Goal: Task Accomplishment & Management: Complete application form

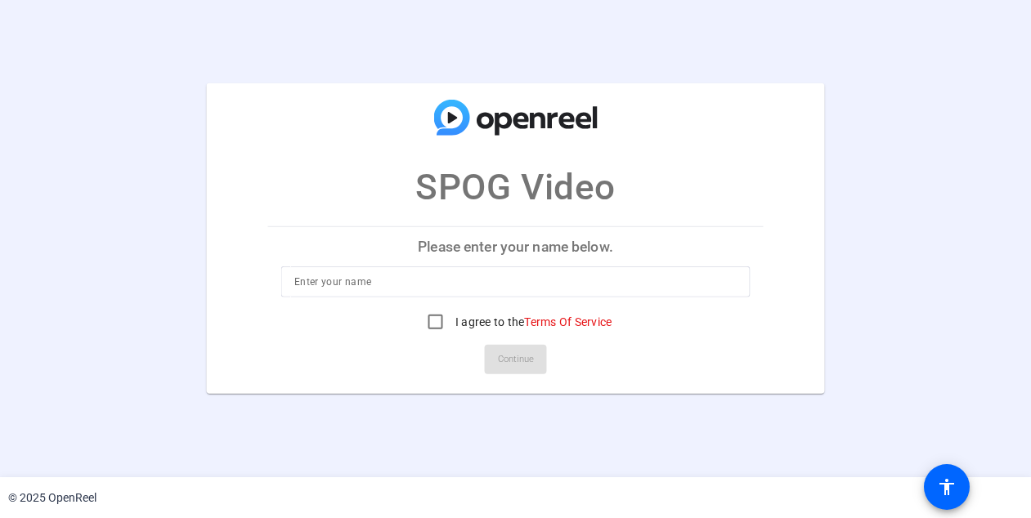
click at [593, 289] on input at bounding box center [515, 282] width 442 height 20
type input "[PERSON_NAME]"
click at [433, 326] on input "I agree to the Terms Of Service" at bounding box center [435, 322] width 33 height 33
checkbox input "true"
click at [507, 360] on span "Continue" at bounding box center [516, 359] width 36 height 25
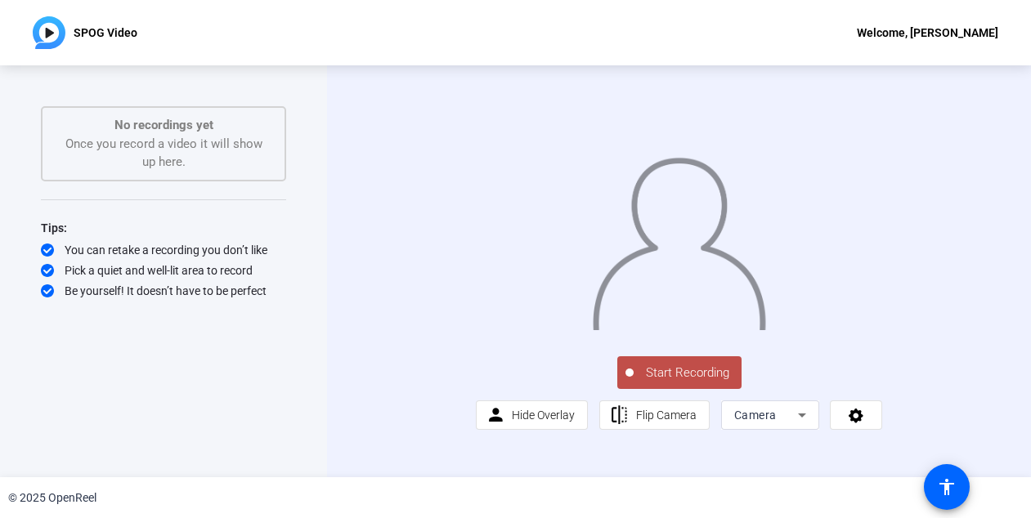
click at [672, 383] on span "Start Recording" at bounding box center [687, 373] width 108 height 19
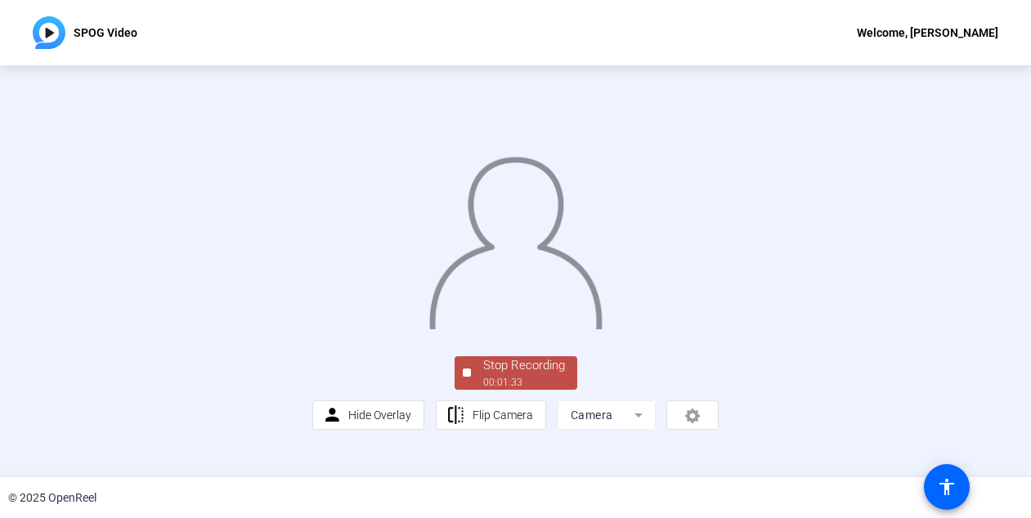
scroll to position [101, 0]
click at [548, 375] on div "Stop Recording" at bounding box center [524, 365] width 82 height 19
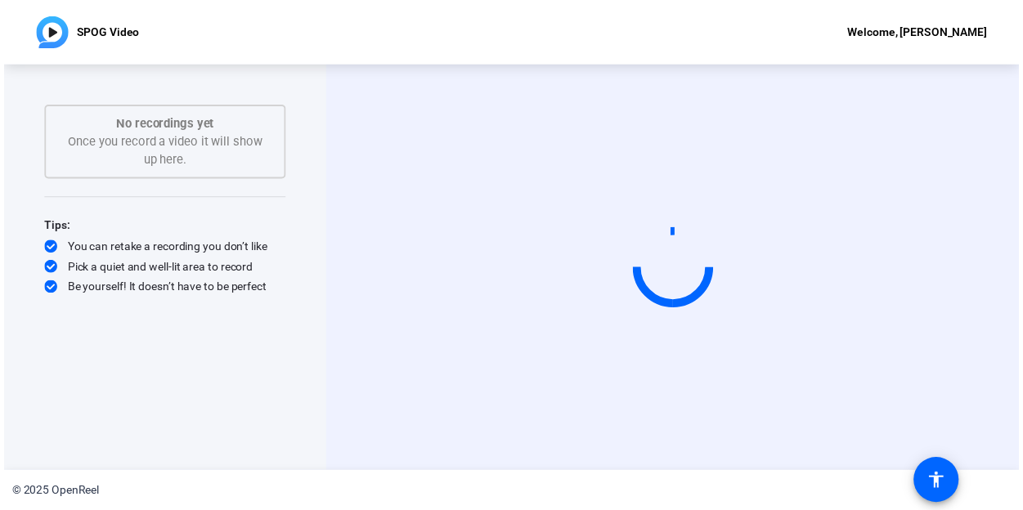
scroll to position [0, 0]
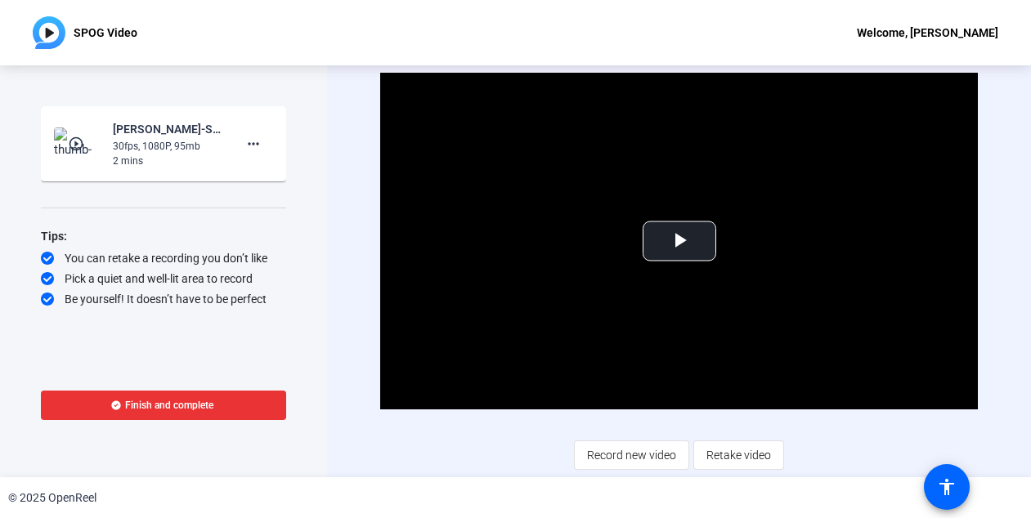
click at [205, 408] on span "Finish and complete" at bounding box center [169, 405] width 88 height 13
